Goal: Information Seeking & Learning: Learn about a topic

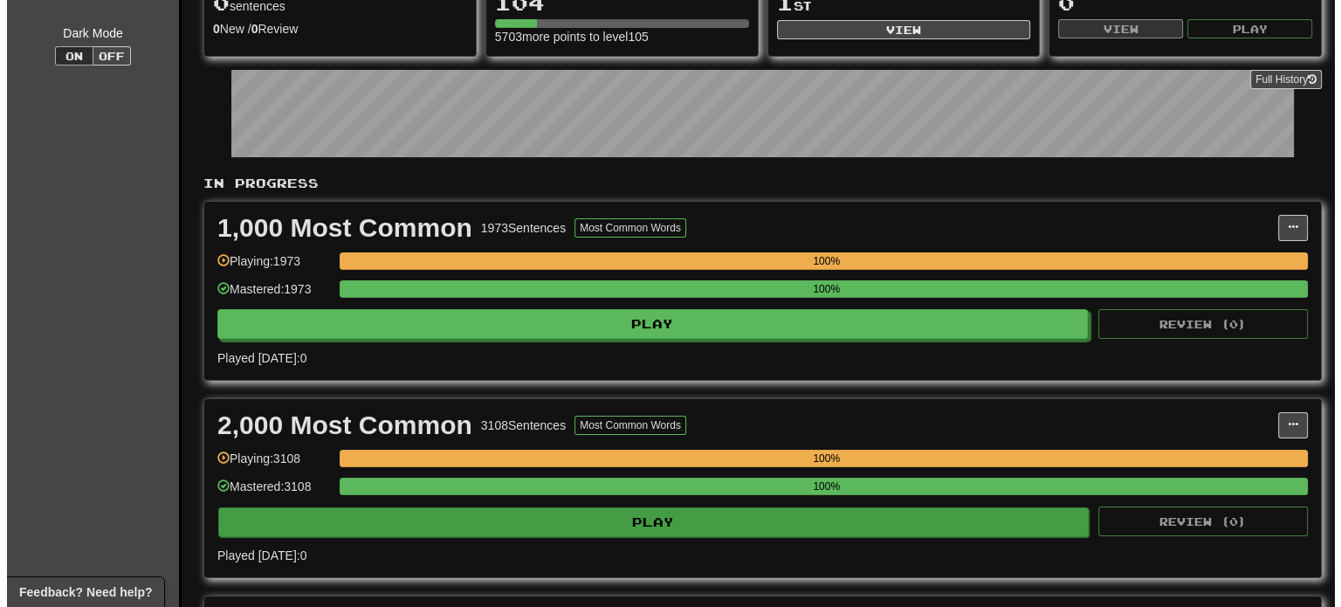
scroll to position [349, 0]
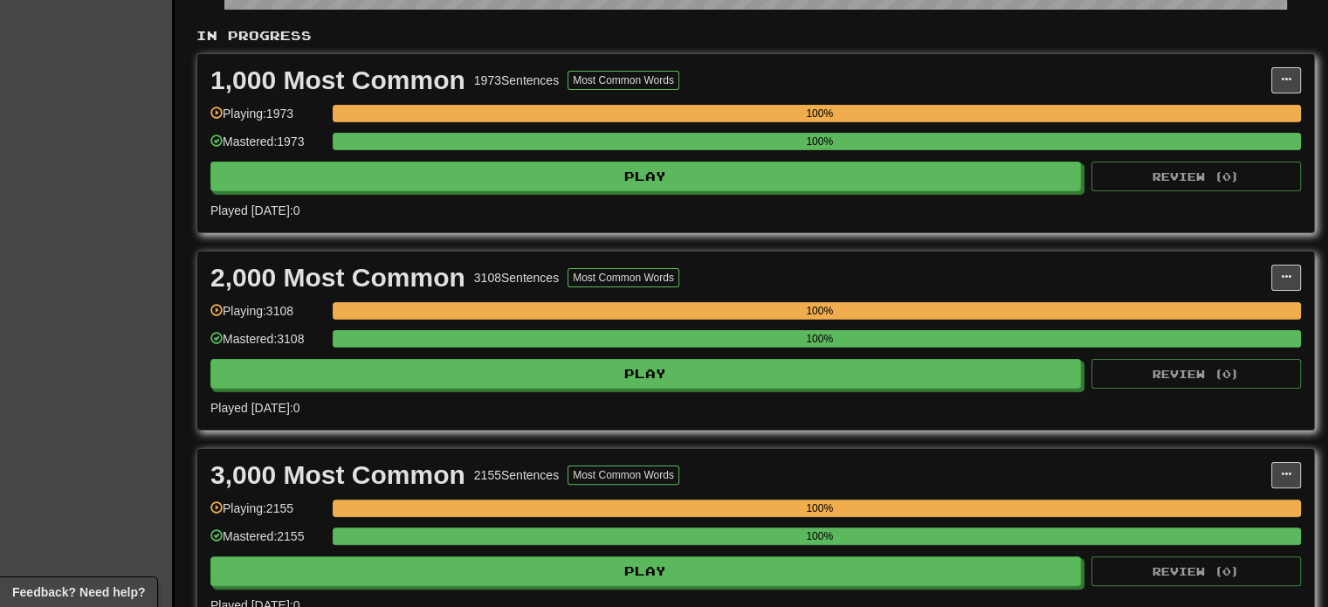
click at [433, 193] on div "1,000 Most Common 1973 Sentences Most Common Words Manage Sentences Unpin from …" at bounding box center [755, 143] width 1116 height 178
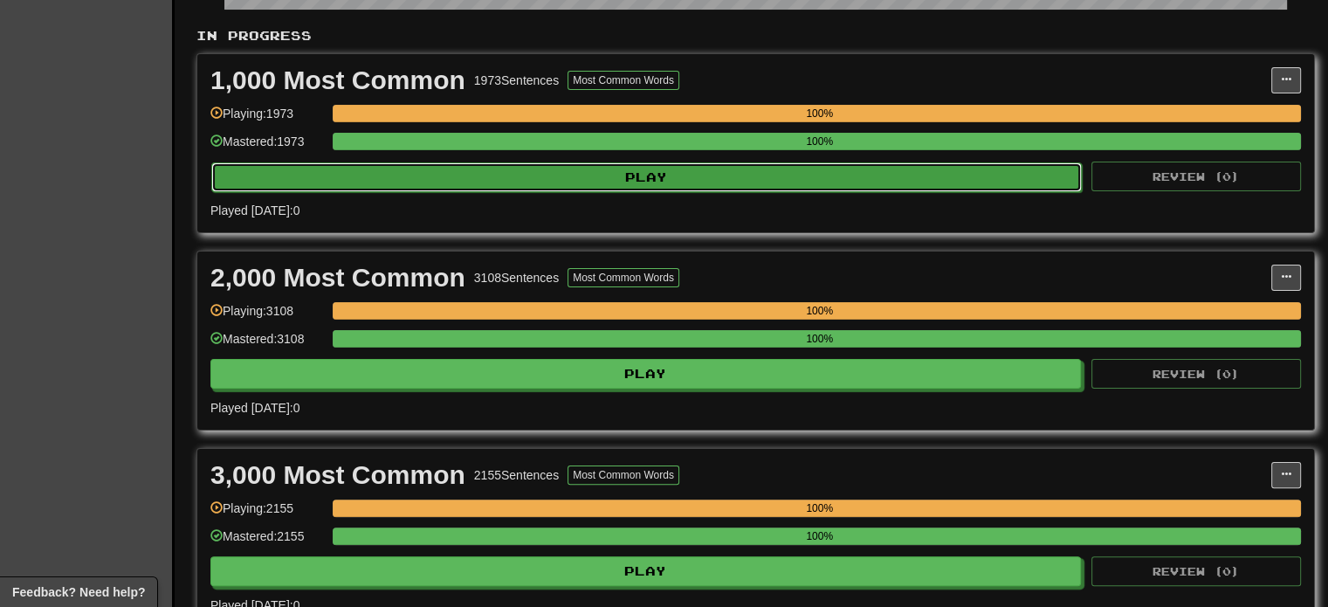
click at [433, 187] on button "Play" at bounding box center [646, 177] width 870 height 30
select select "***"
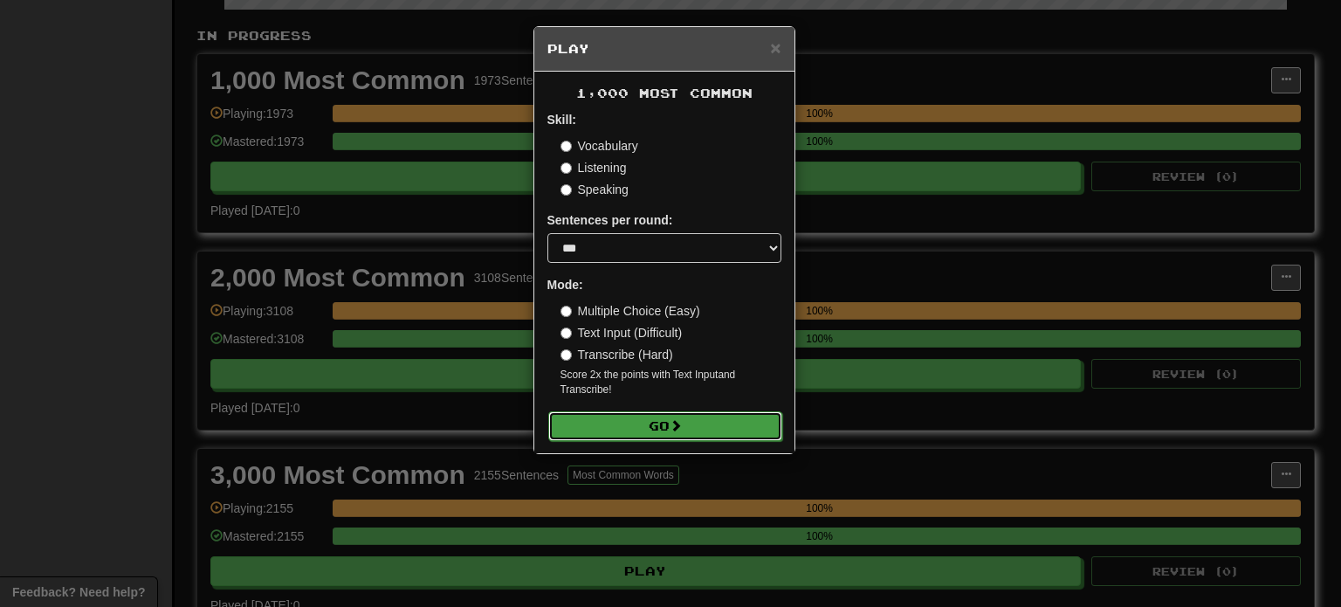
click at [559, 423] on button "Go" at bounding box center [665, 426] width 234 height 30
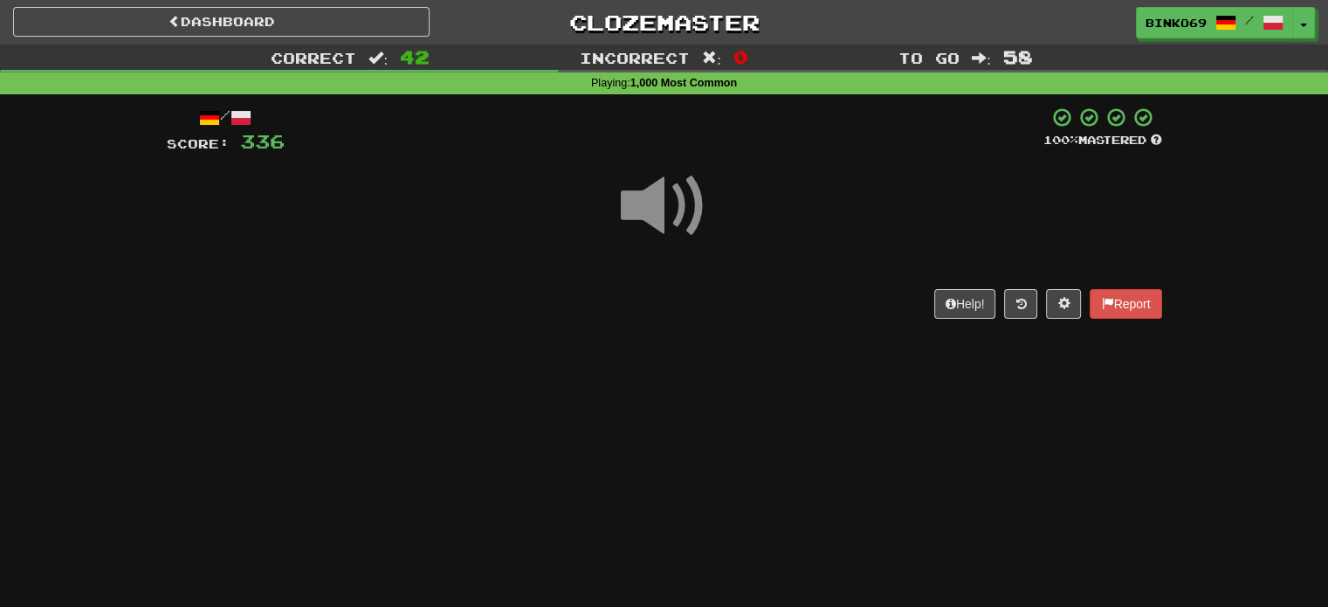
scroll to position [87, 0]
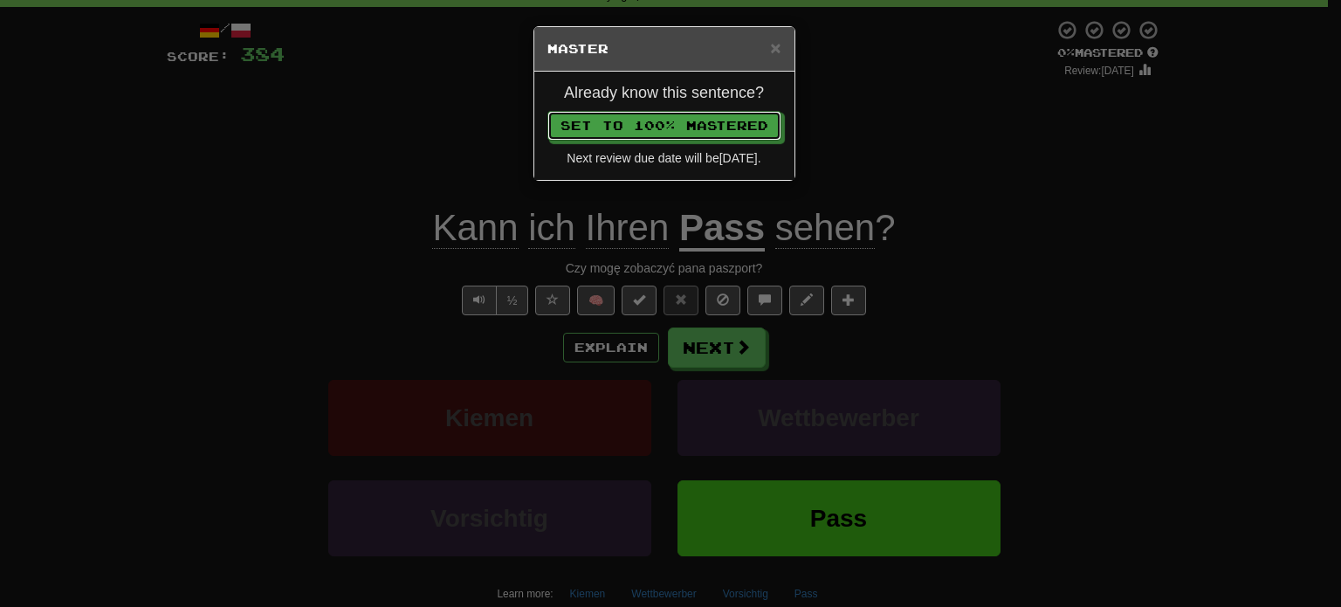
click at [547, 111] on button "Set to 100% Mastered" at bounding box center [664, 126] width 234 height 30
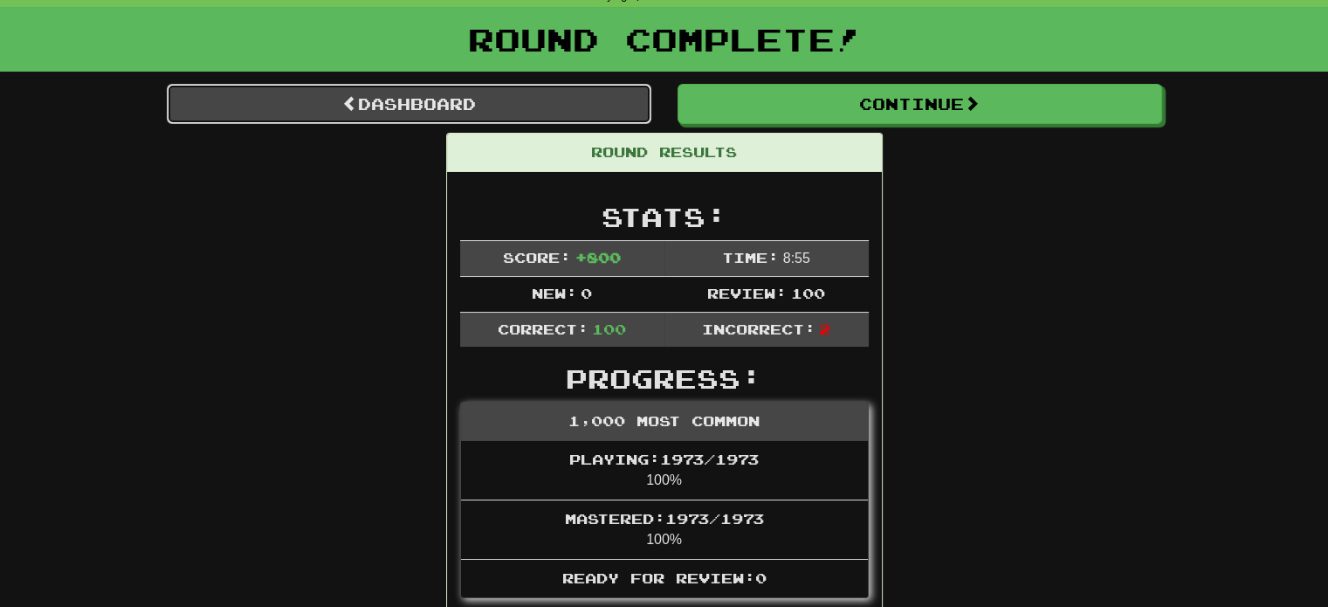
click at [399, 120] on link "Dashboard" at bounding box center [409, 104] width 484 height 40
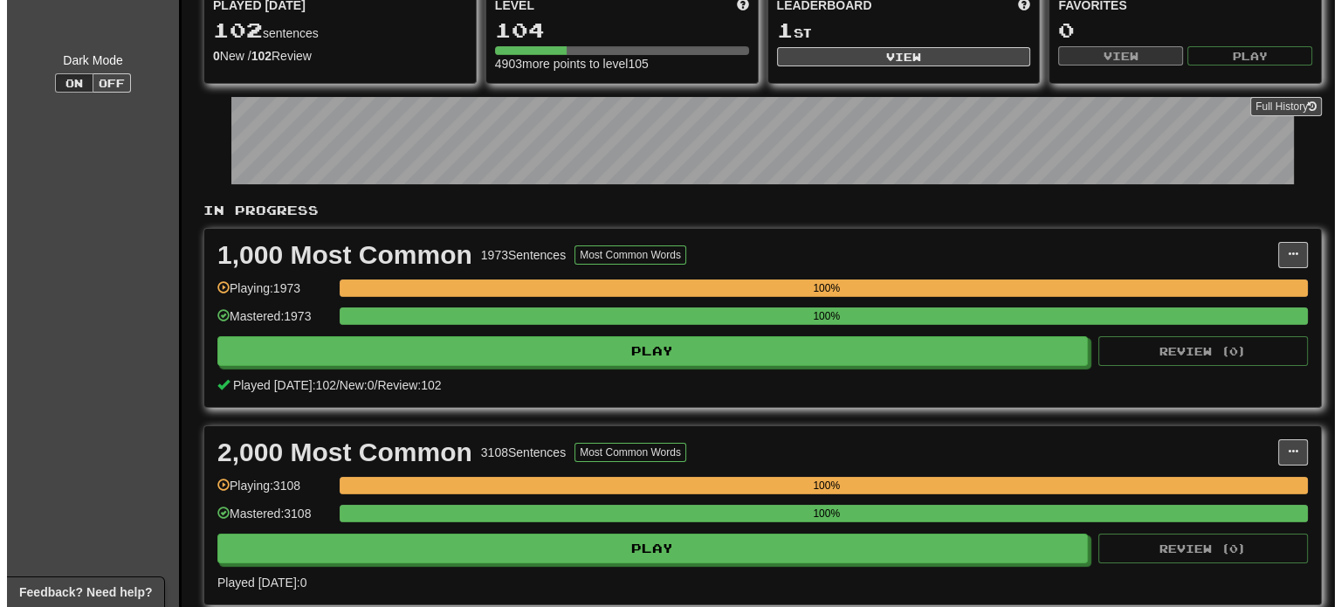
scroll to position [436, 0]
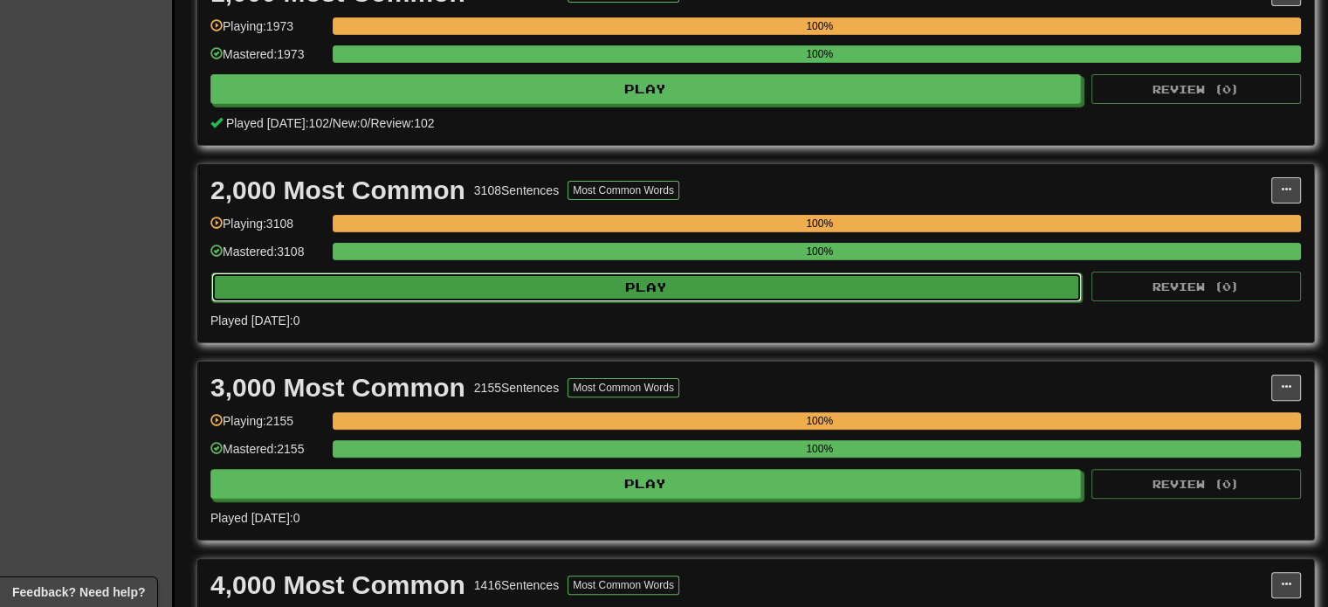
click at [415, 285] on button "Play" at bounding box center [646, 287] width 870 height 30
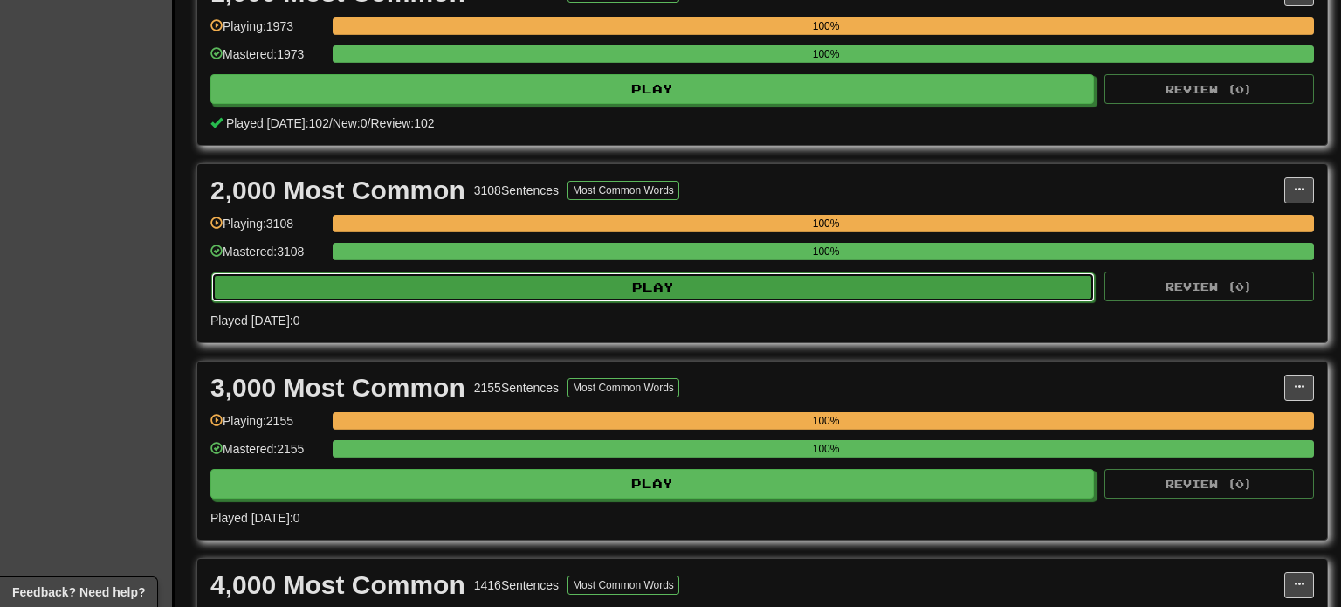
select select "***"
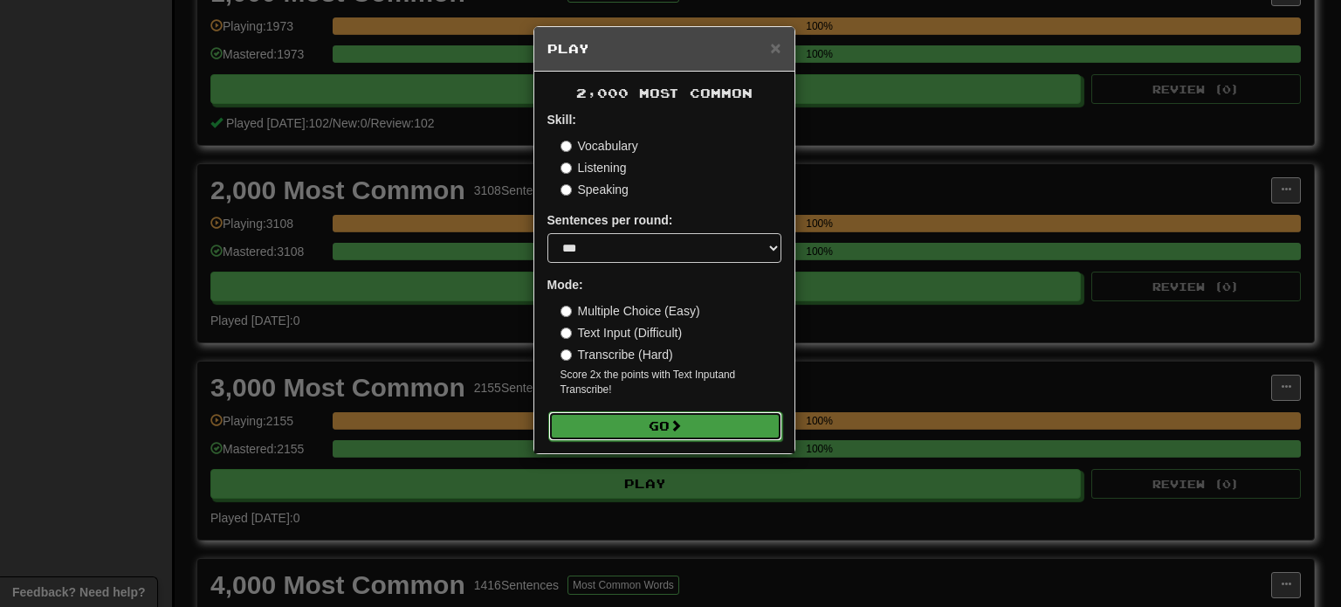
click at [575, 422] on button "Go" at bounding box center [665, 426] width 234 height 30
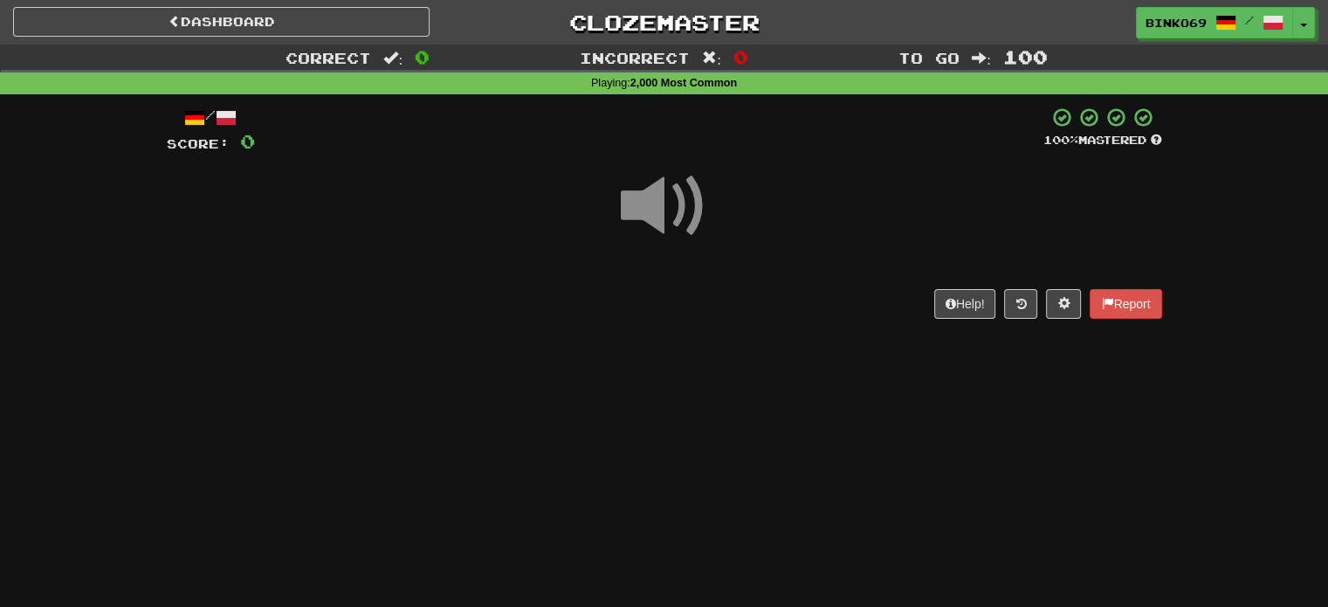
scroll to position [87, 0]
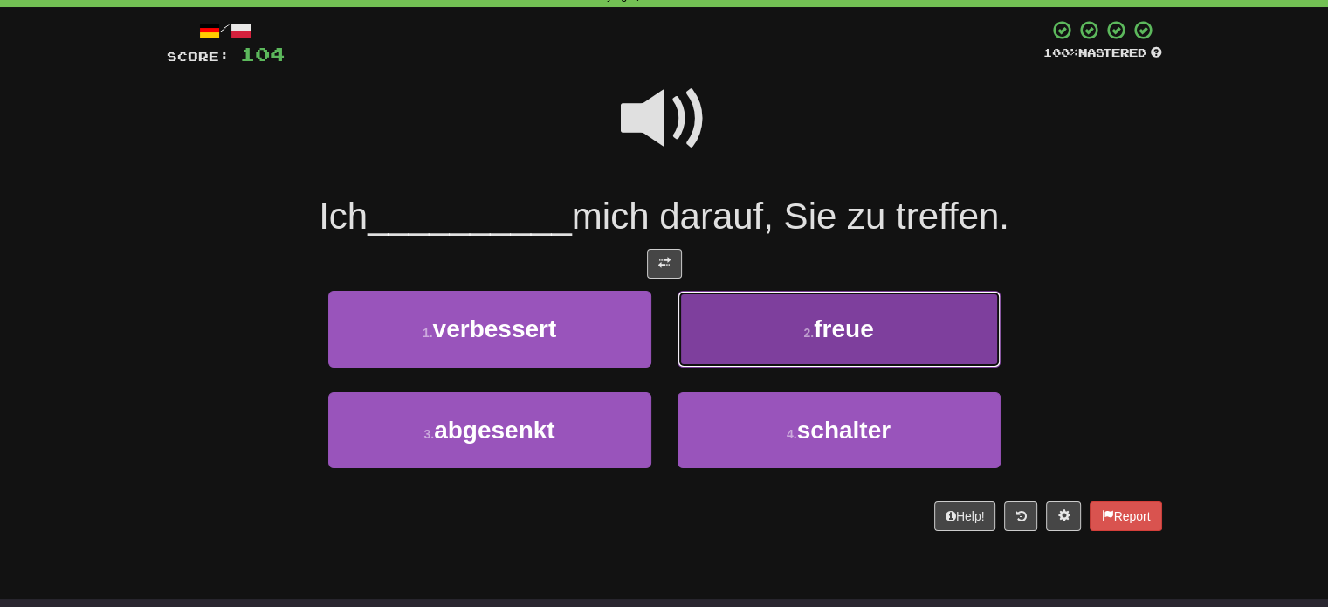
click at [723, 301] on button "2 . freue" at bounding box center [838, 329] width 323 height 76
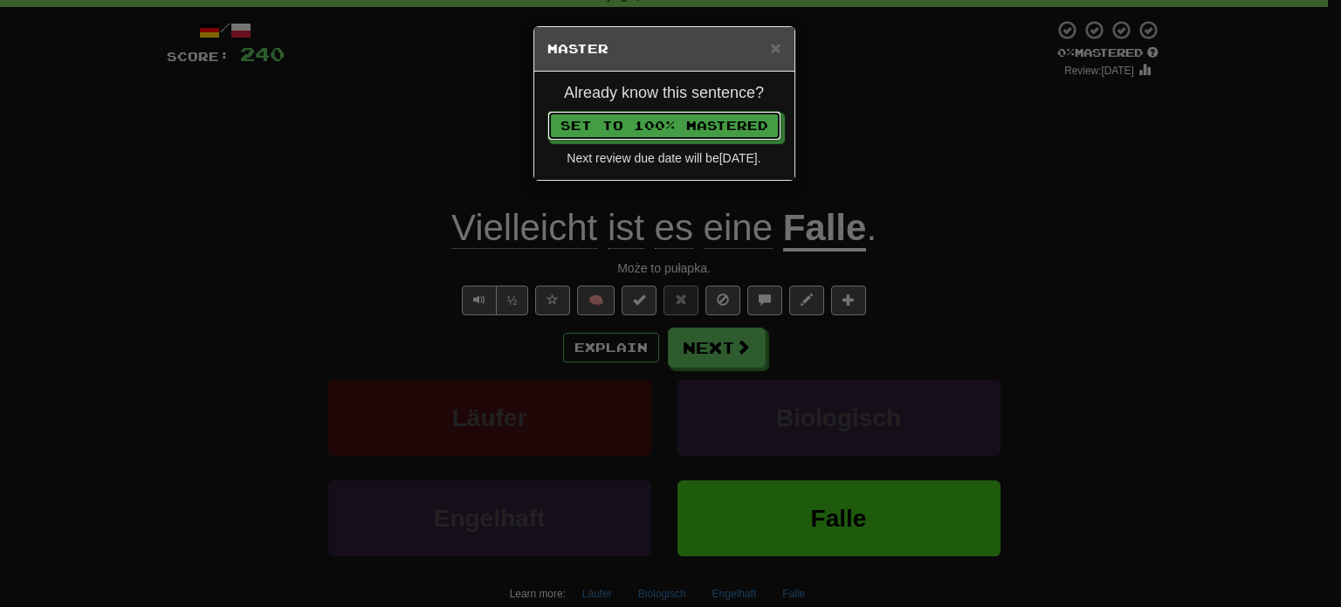
click at [547, 111] on button "Set to 100% Mastered" at bounding box center [664, 126] width 234 height 30
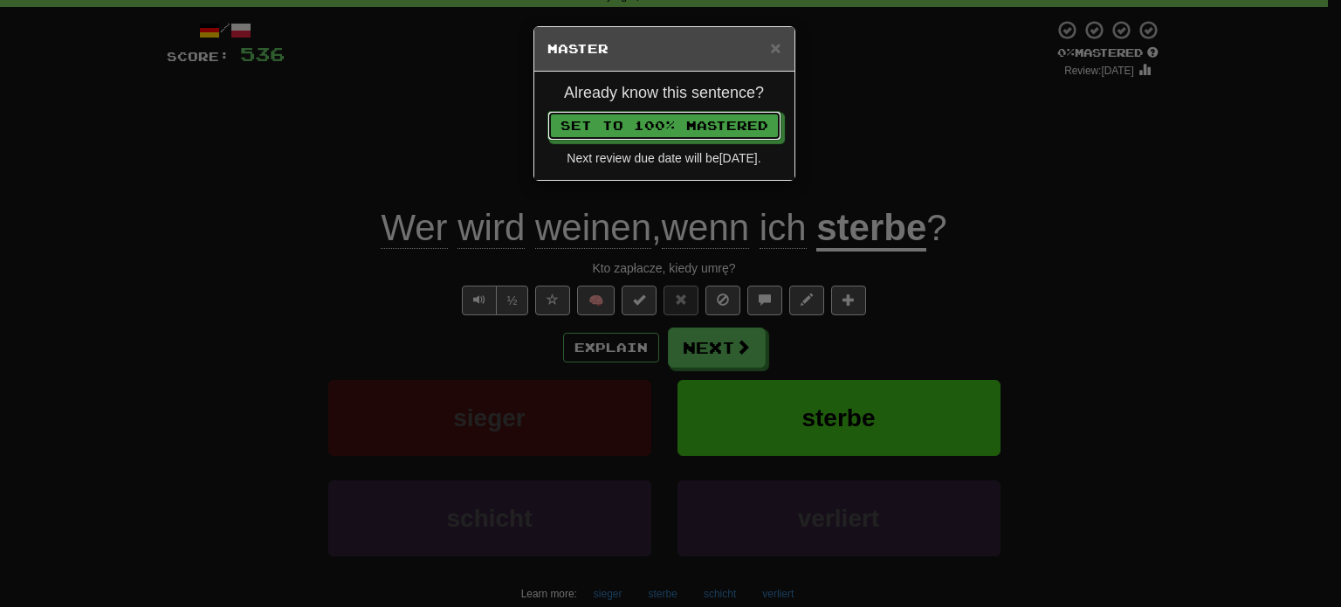
click at [547, 111] on button "Set to 100% Mastered" at bounding box center [664, 126] width 234 height 30
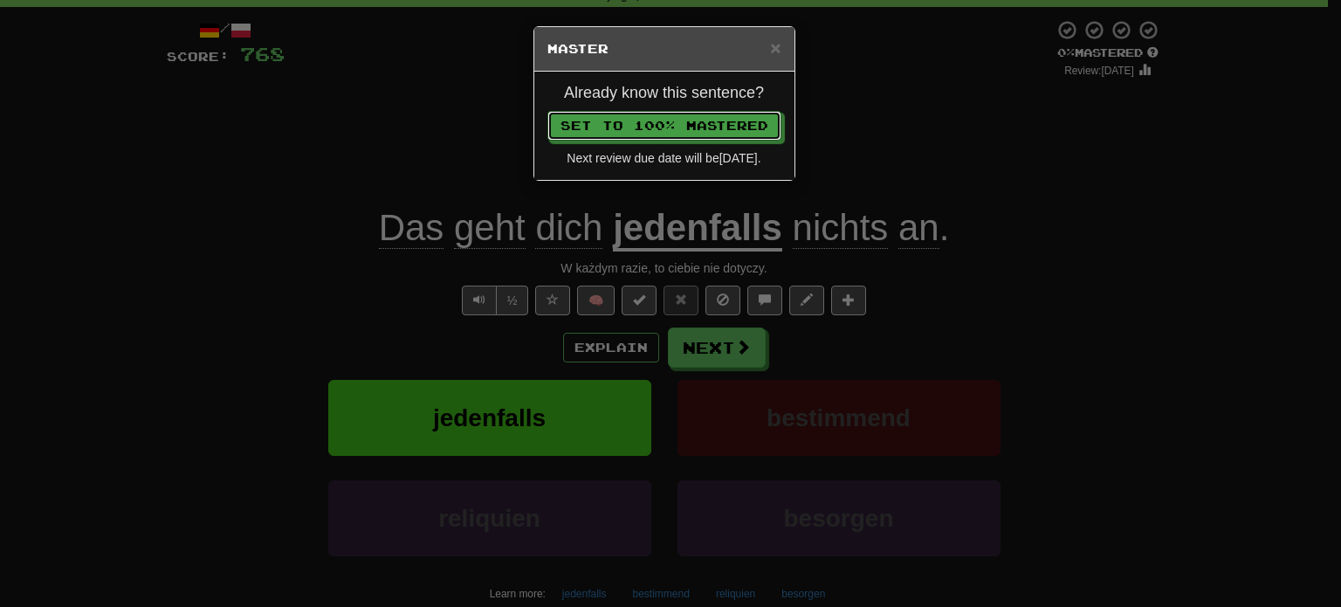
click at [547, 111] on button "Set to 100% Mastered" at bounding box center [664, 126] width 234 height 30
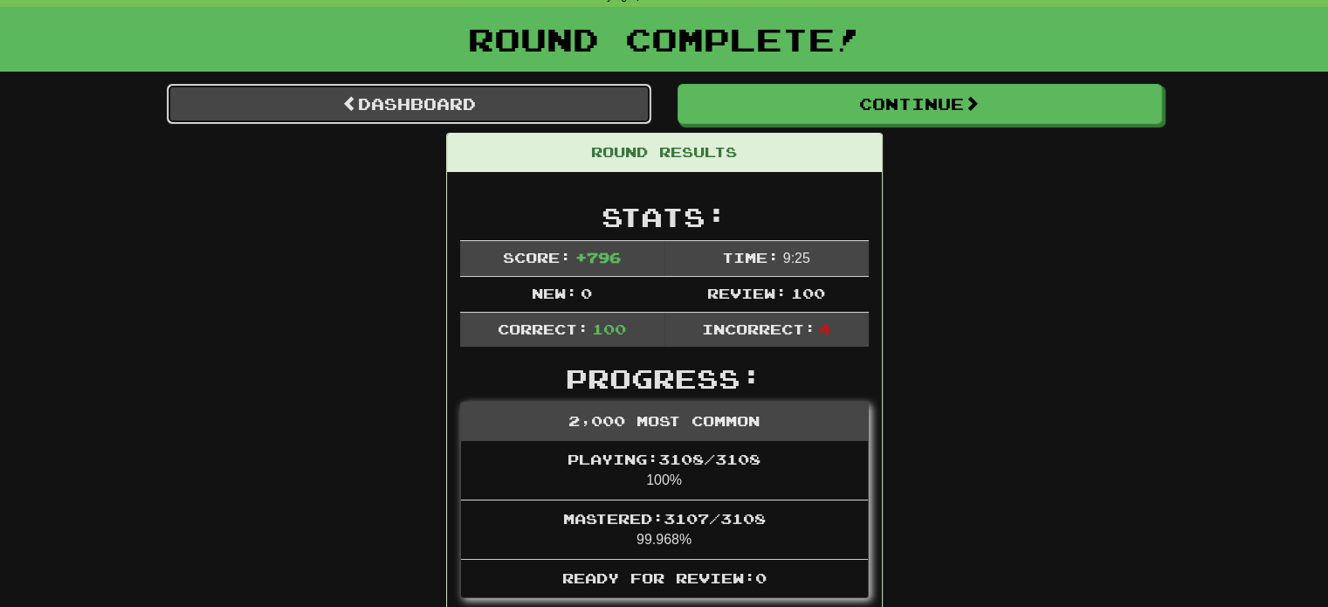
click at [411, 95] on link "Dashboard" at bounding box center [409, 104] width 484 height 40
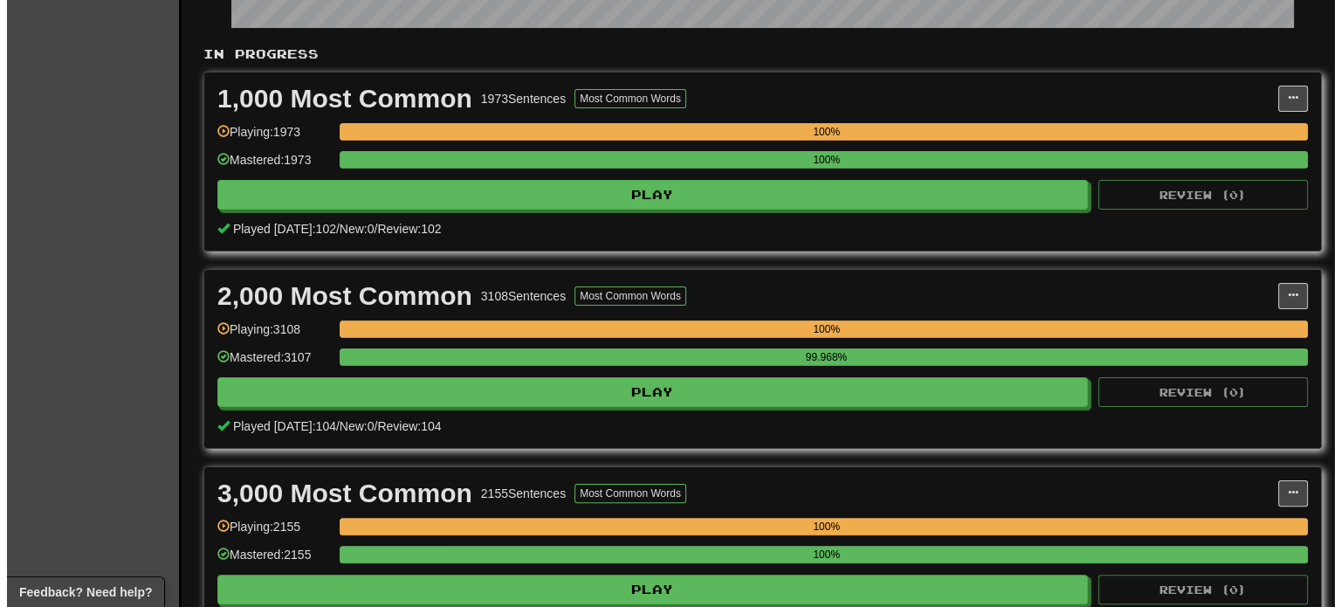
scroll to position [436, 0]
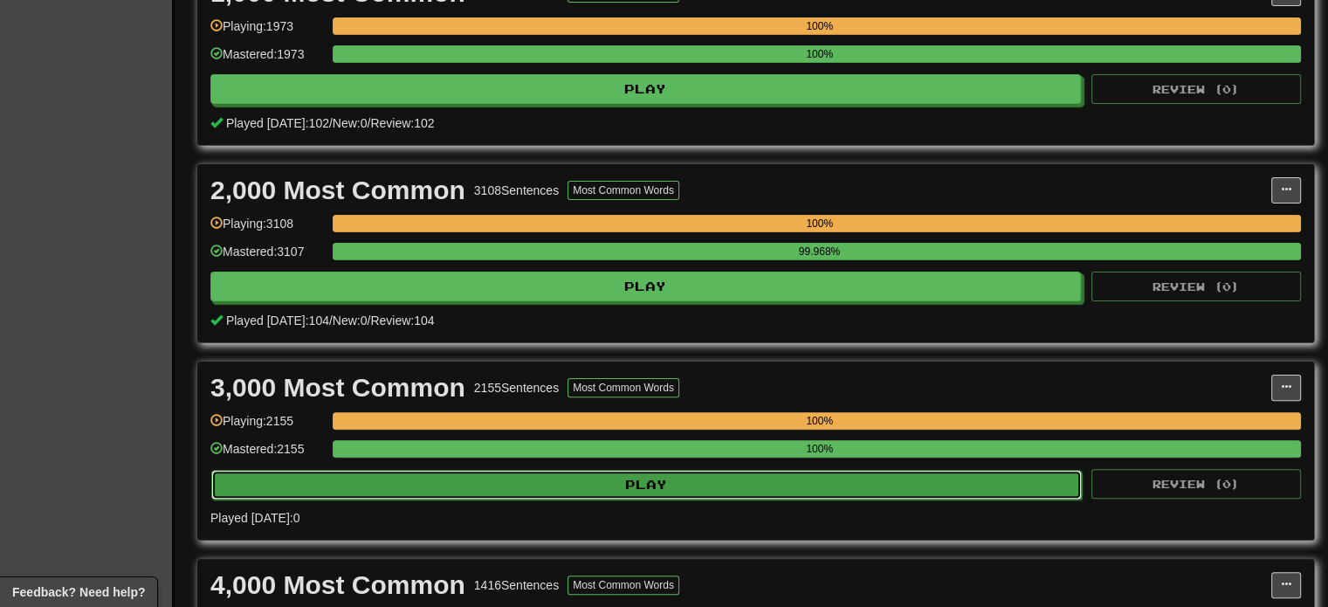
click at [412, 476] on button "Play" at bounding box center [646, 485] width 870 height 30
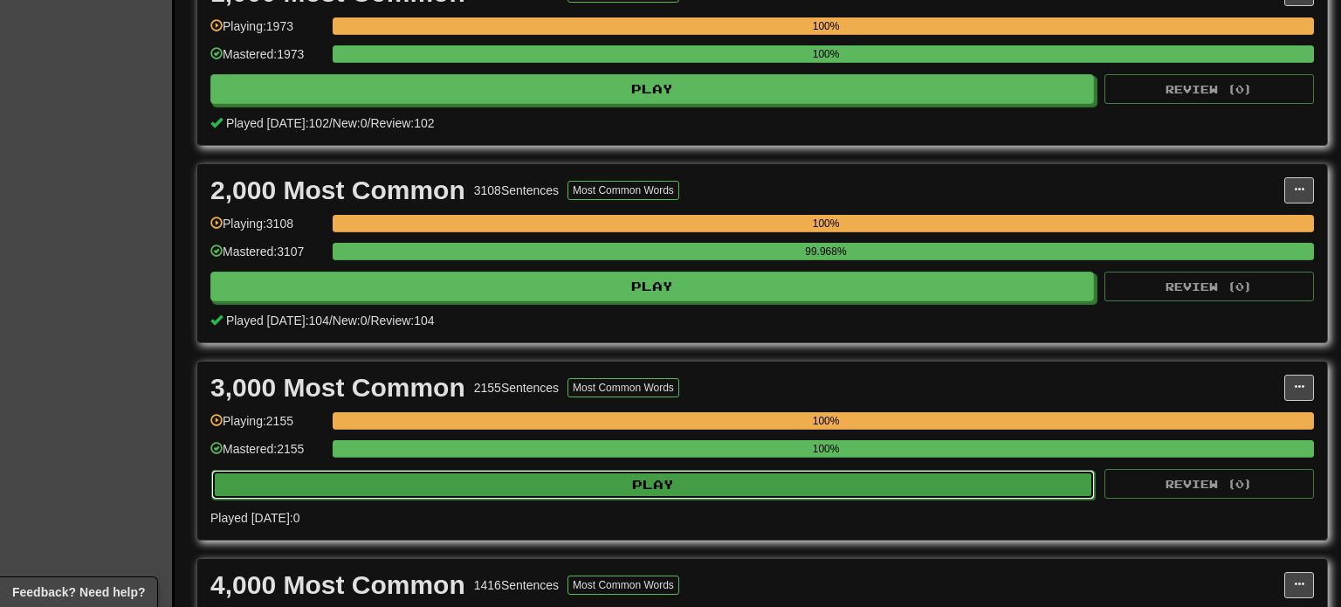
select select "***"
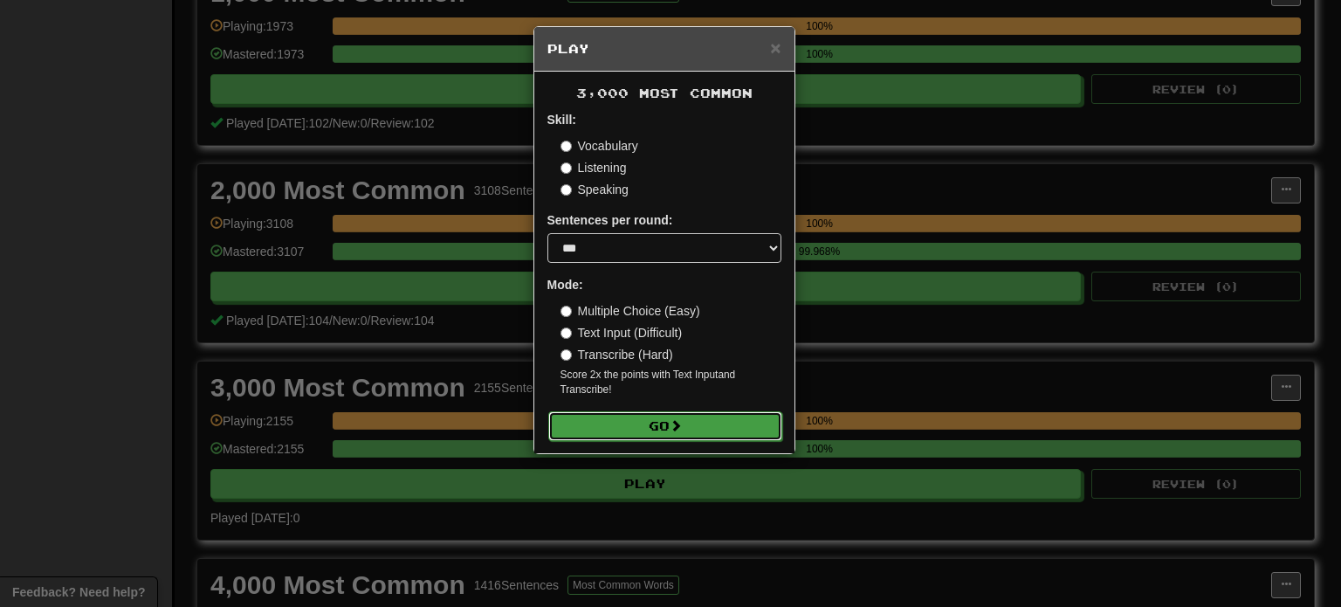
click at [604, 439] on button "Go" at bounding box center [665, 426] width 234 height 30
click at [605, 435] on button "Go" at bounding box center [665, 426] width 234 height 30
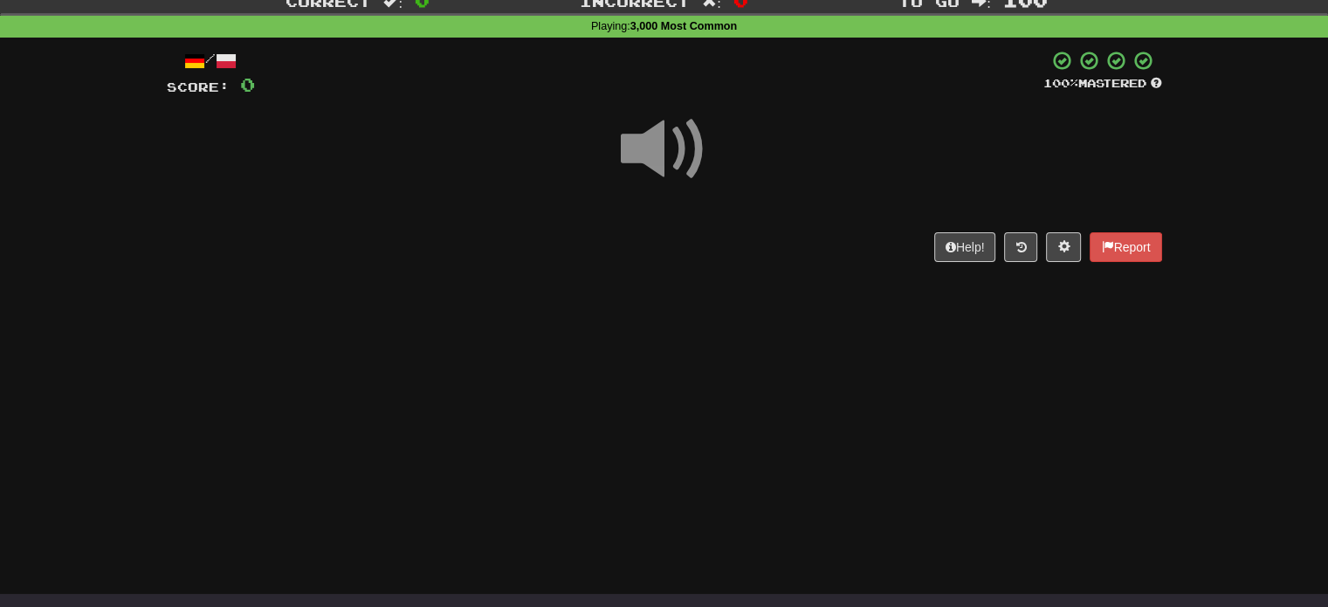
scroll to position [87, 0]
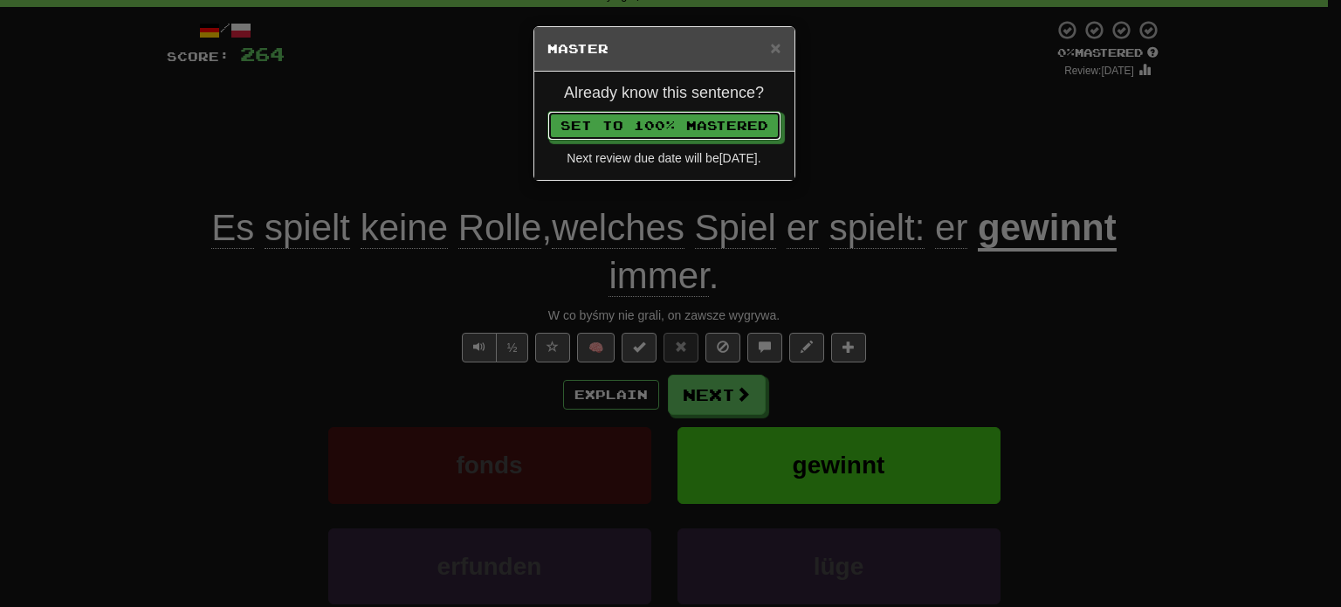
click at [547, 111] on button "Set to 100% Mastered" at bounding box center [664, 126] width 234 height 30
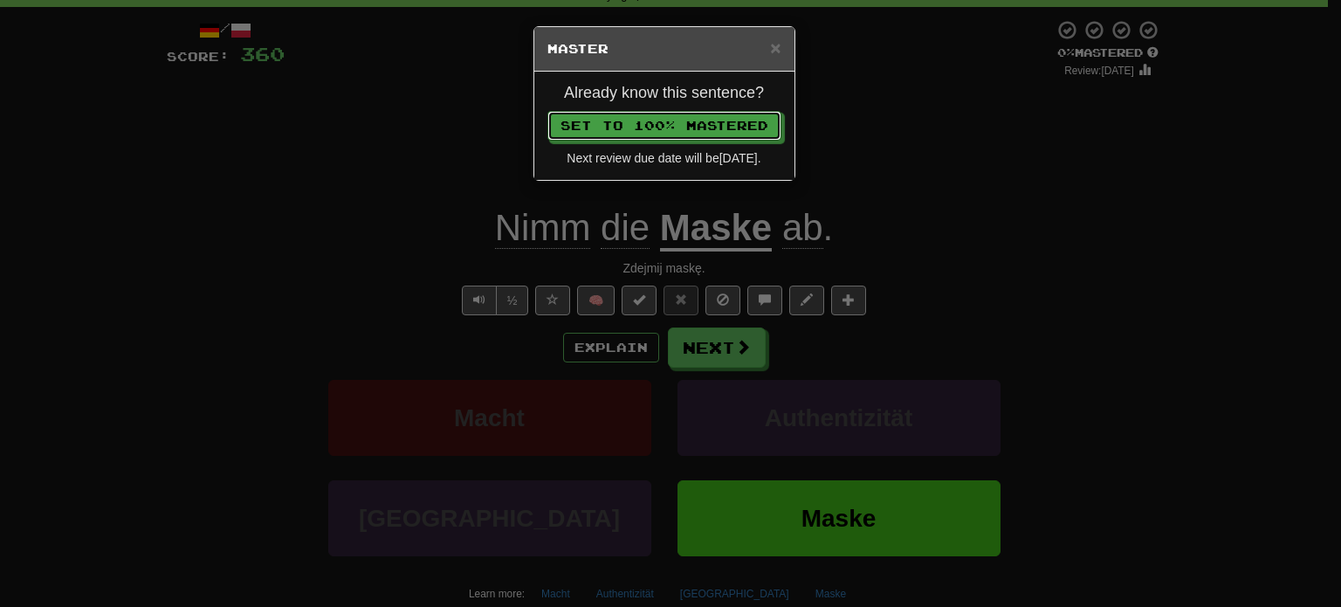
click at [547, 111] on button "Set to 100% Mastered" at bounding box center [664, 126] width 234 height 30
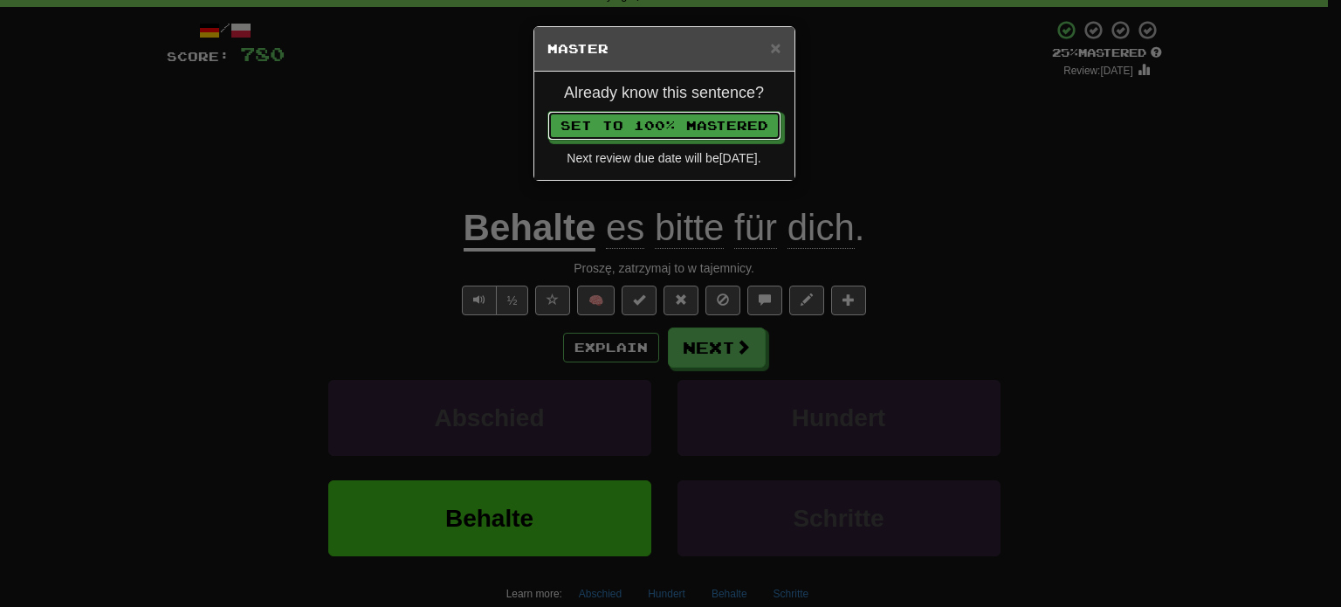
click at [547, 111] on button "Set to 100% Mastered" at bounding box center [664, 126] width 234 height 30
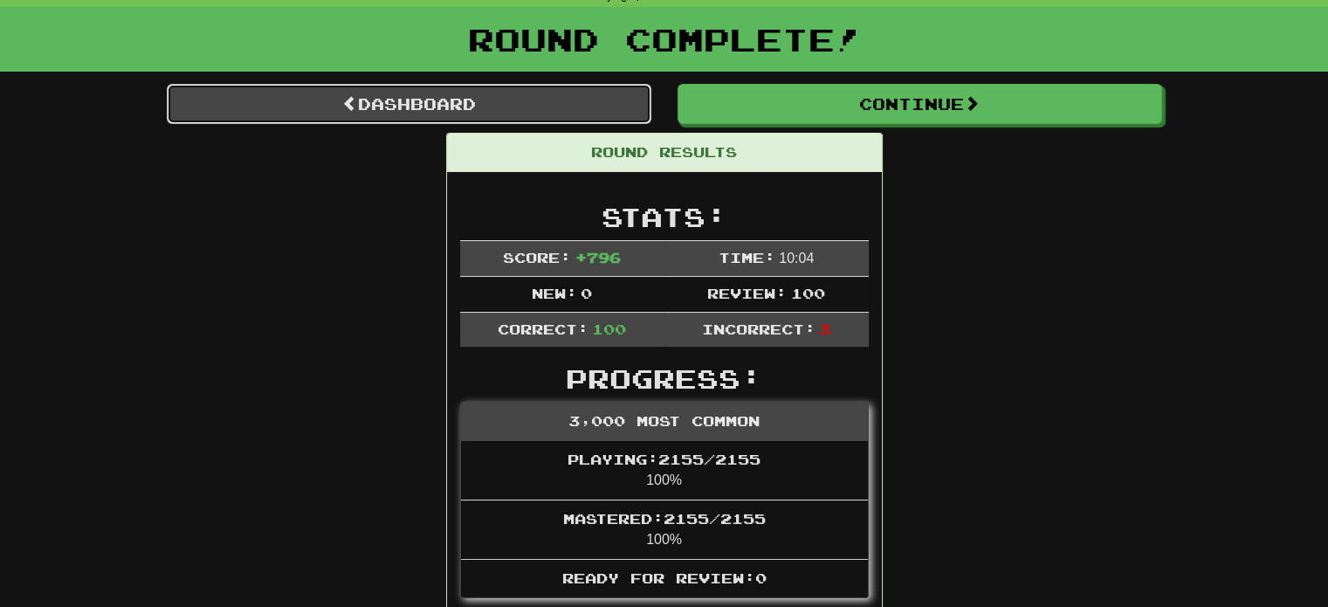
click at [348, 95] on span at bounding box center [350, 103] width 16 height 16
